Goal: Find specific page/section: Find specific page/section

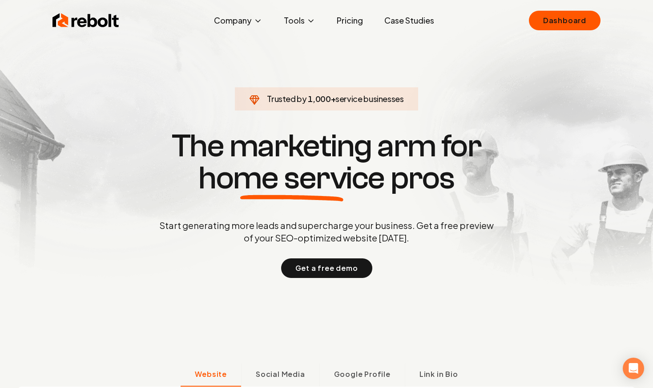
click at [73, 20] on img at bounding box center [85, 21] width 67 height 18
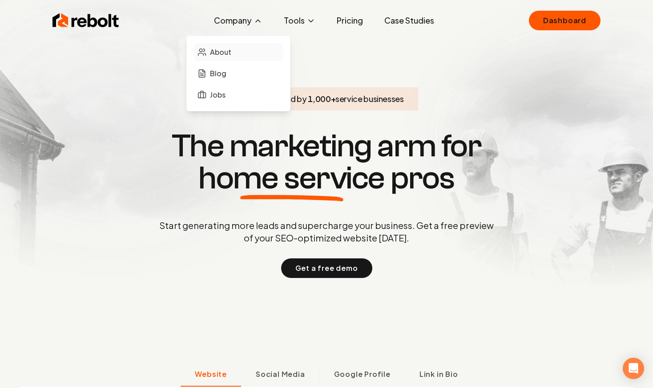
click at [223, 47] on span "About" at bounding box center [220, 52] width 21 height 11
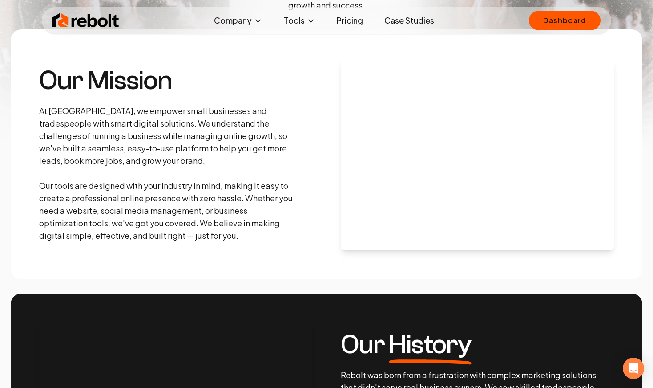
scroll to position [193, 0]
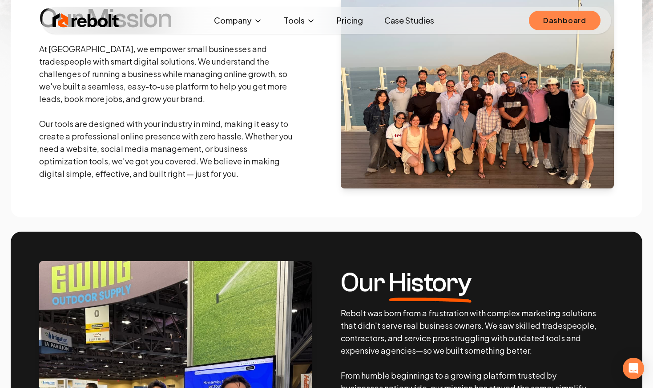
click at [572, 17] on link "Dashboard" at bounding box center [565, 21] width 72 height 20
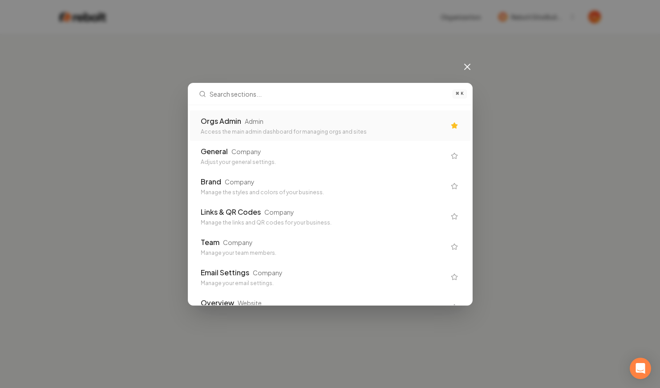
click at [391, 117] on div "Orgs Admin Admin" at bounding box center [323, 121] width 245 height 11
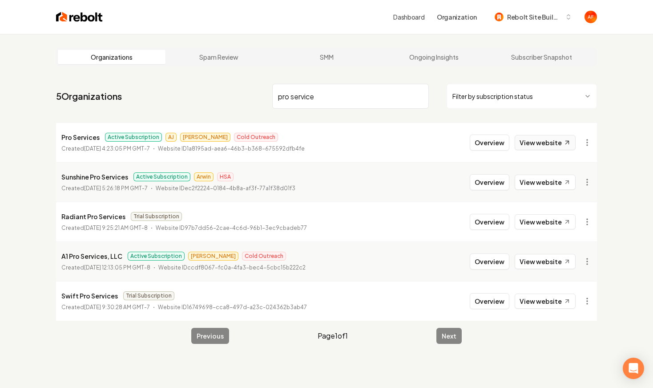
type input "pro service"
click at [541, 146] on link "View website" at bounding box center [545, 142] width 61 height 15
